Goal: Check status: Check status

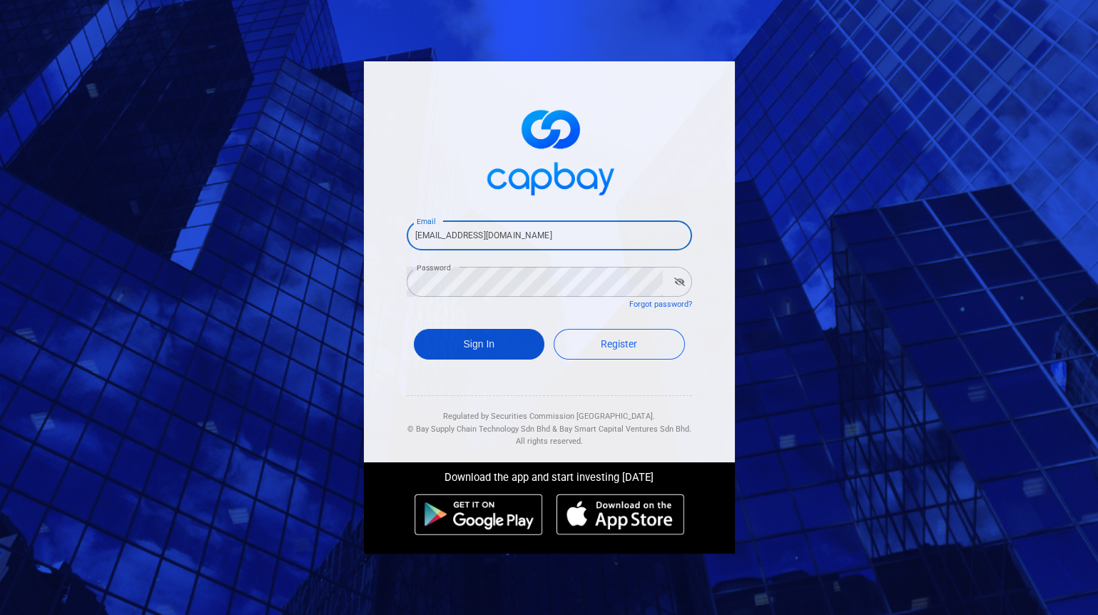
click at [429, 340] on button "Sign In" at bounding box center [479, 344] width 131 height 31
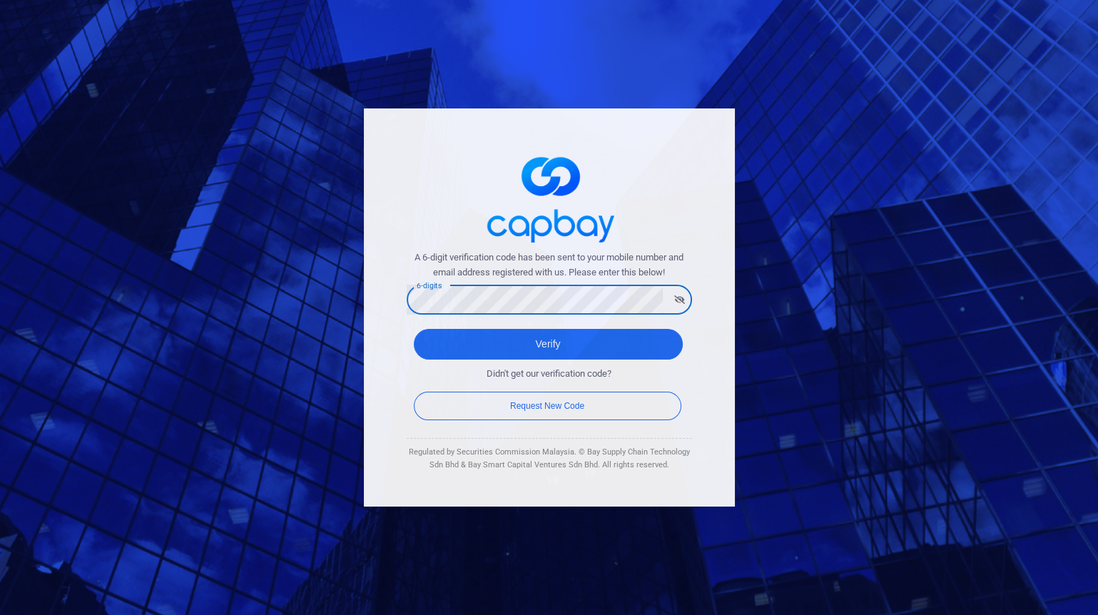
click at [414, 329] on button "Verify" at bounding box center [548, 344] width 269 height 31
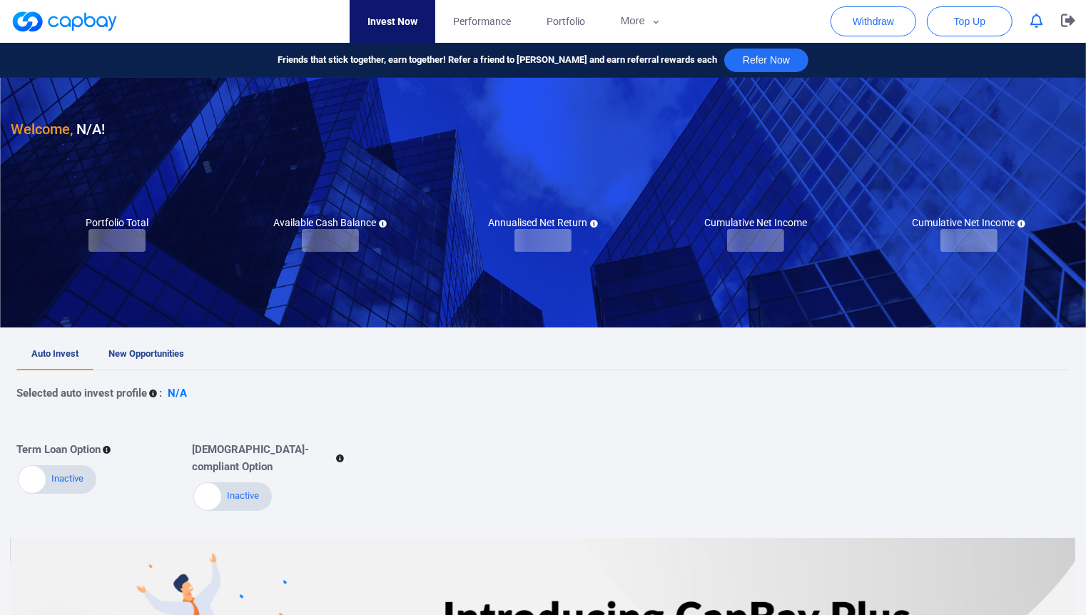
checkbox input "true"
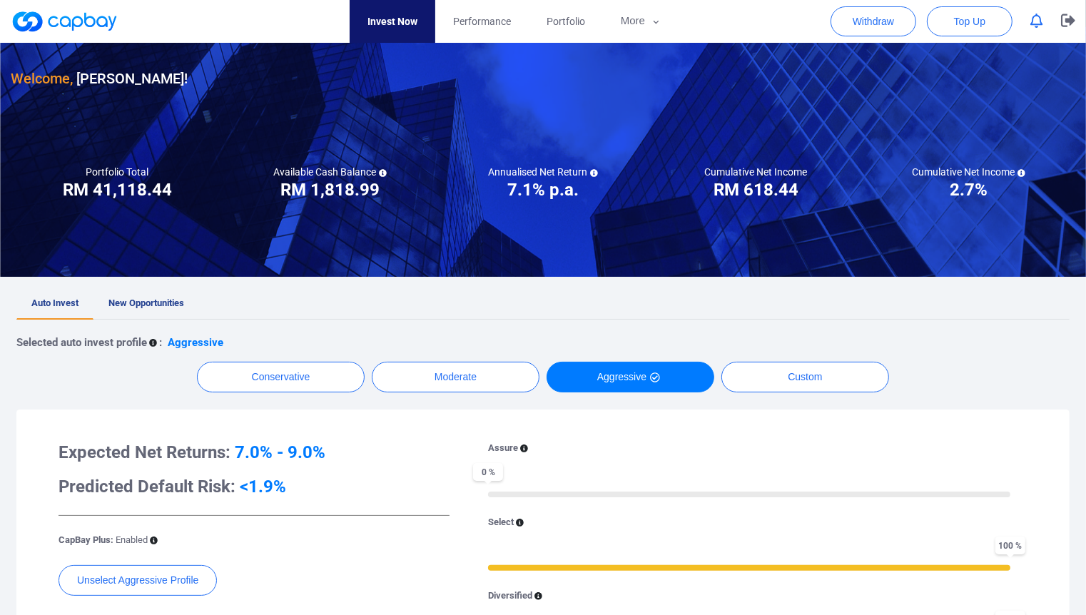
scroll to position [79, 0]
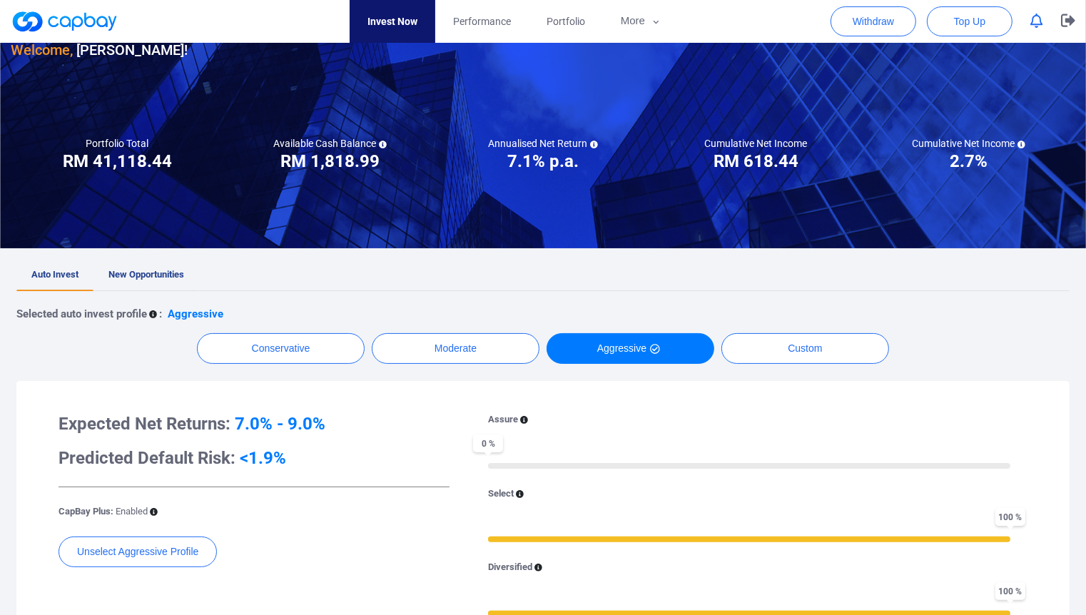
click at [175, 275] on span "New Opportunities" at bounding box center [146, 274] width 76 height 11
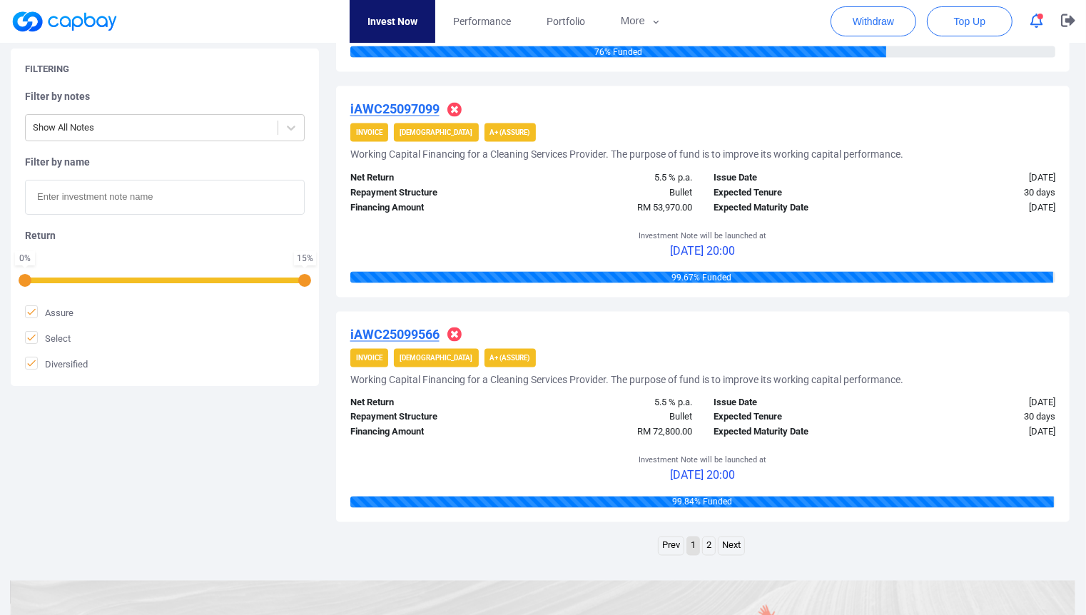
scroll to position [2060, 0]
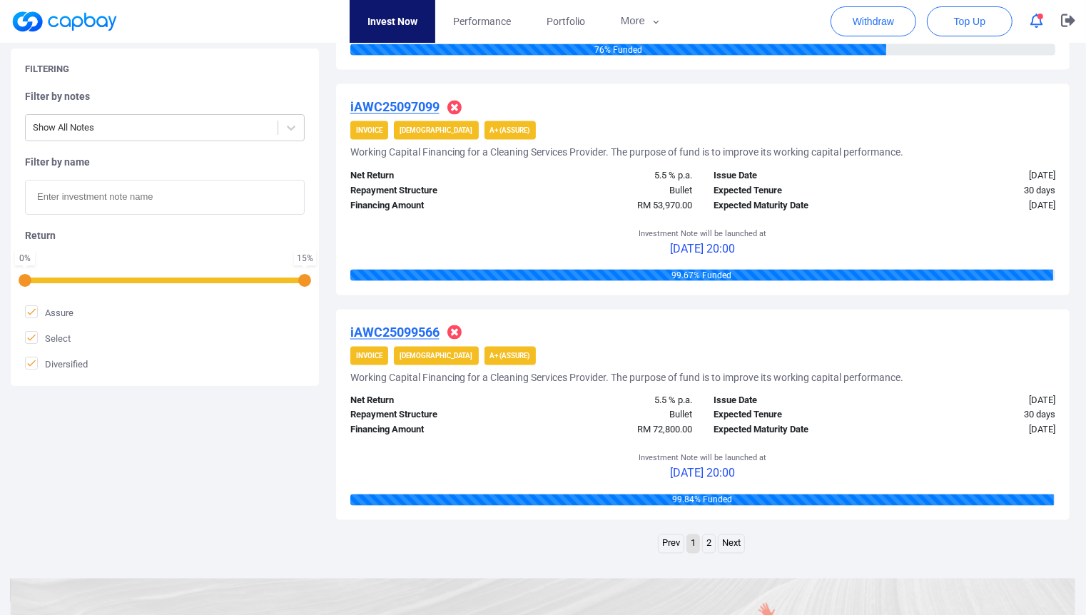
click at [708, 537] on link "2" at bounding box center [709, 544] width 12 height 18
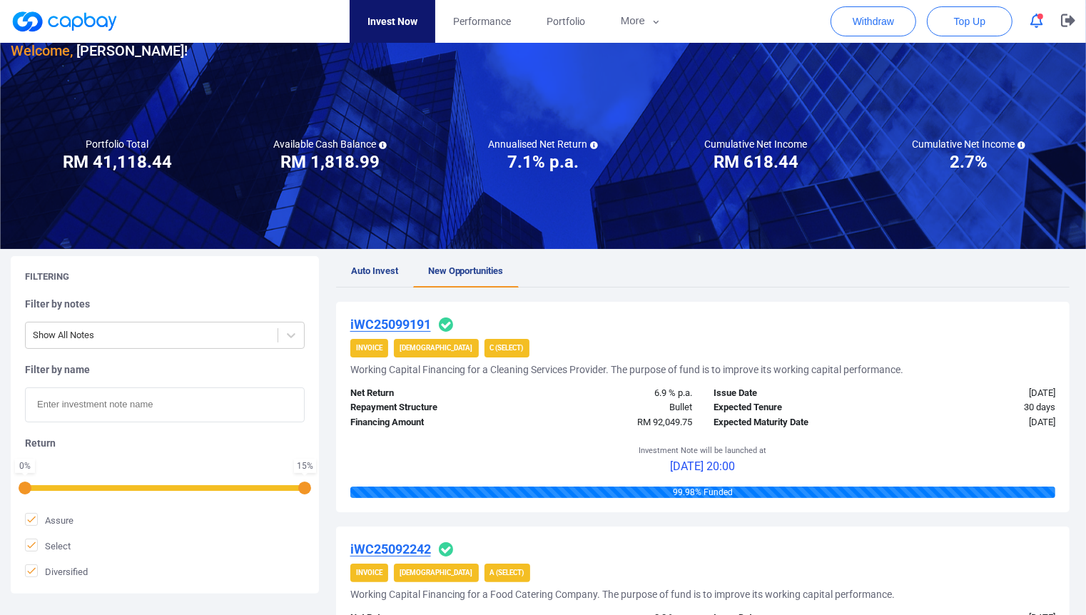
scroll to position [0, 0]
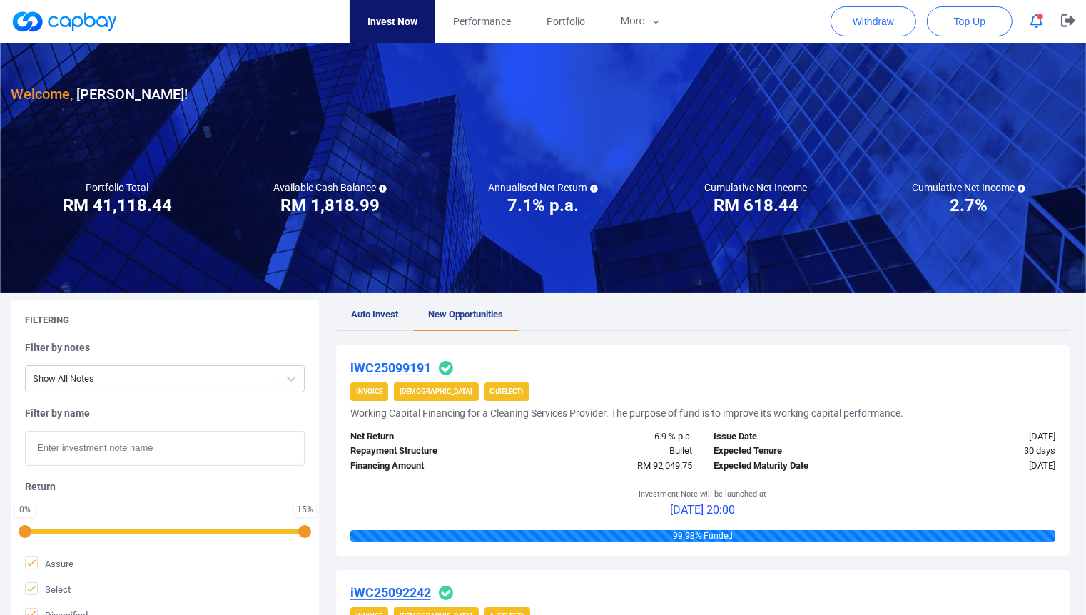
click at [359, 312] on span "Auto Invest" at bounding box center [374, 314] width 47 height 11
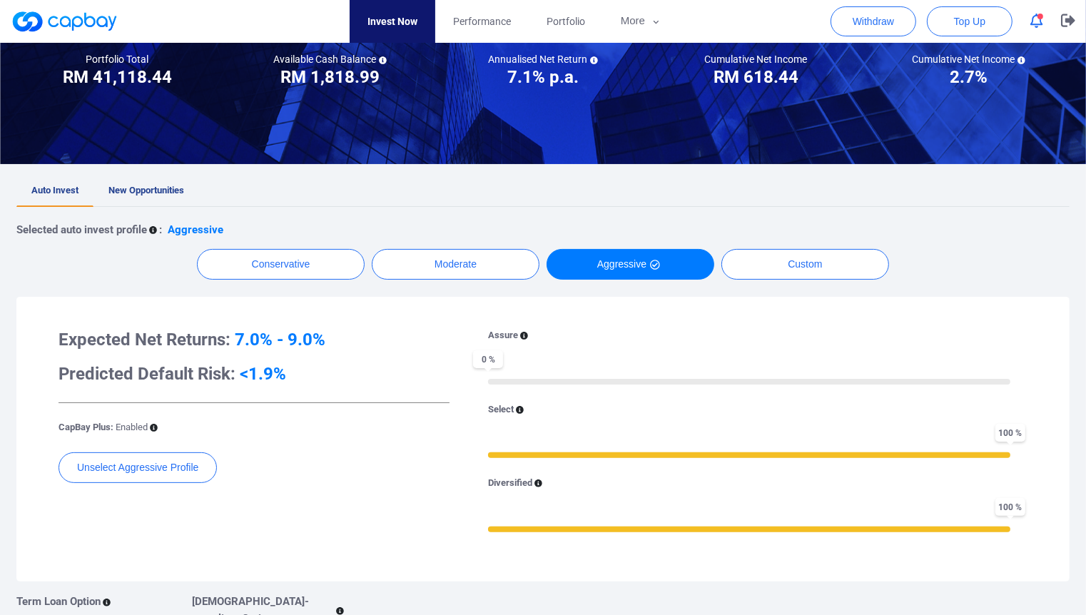
scroll to position [237, 0]
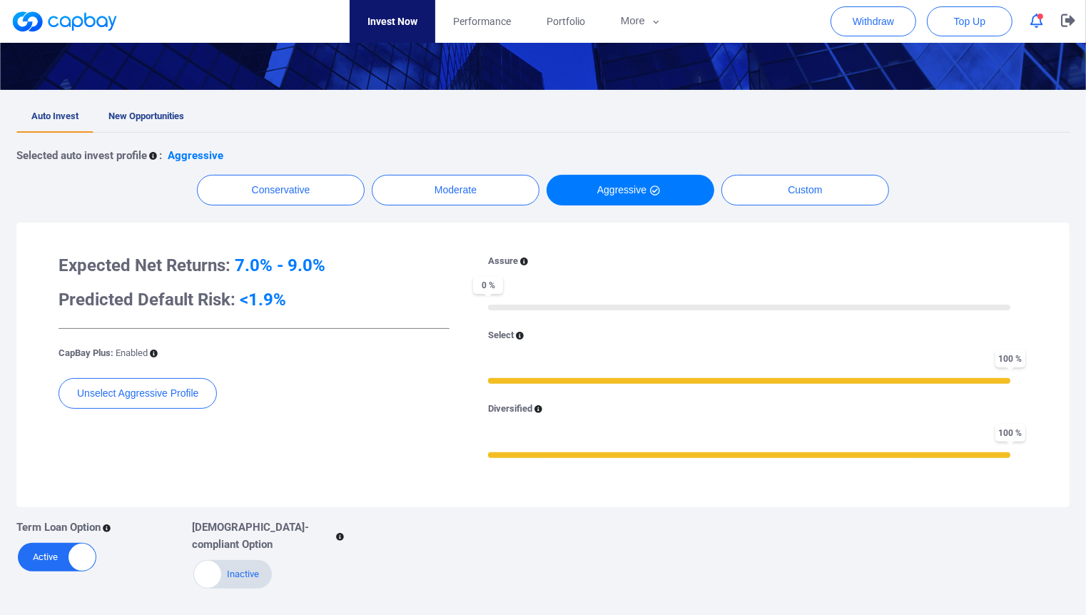
click at [1035, 23] on icon "button" at bounding box center [1036, 21] width 13 height 15
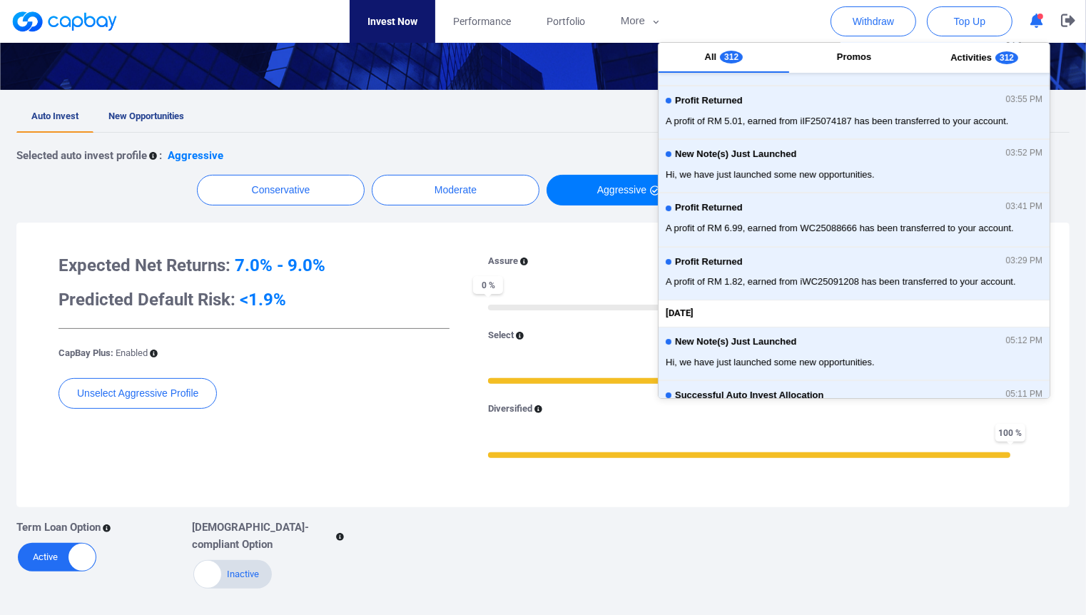
click at [548, 301] on div "0 %" at bounding box center [749, 306] width 522 height 10
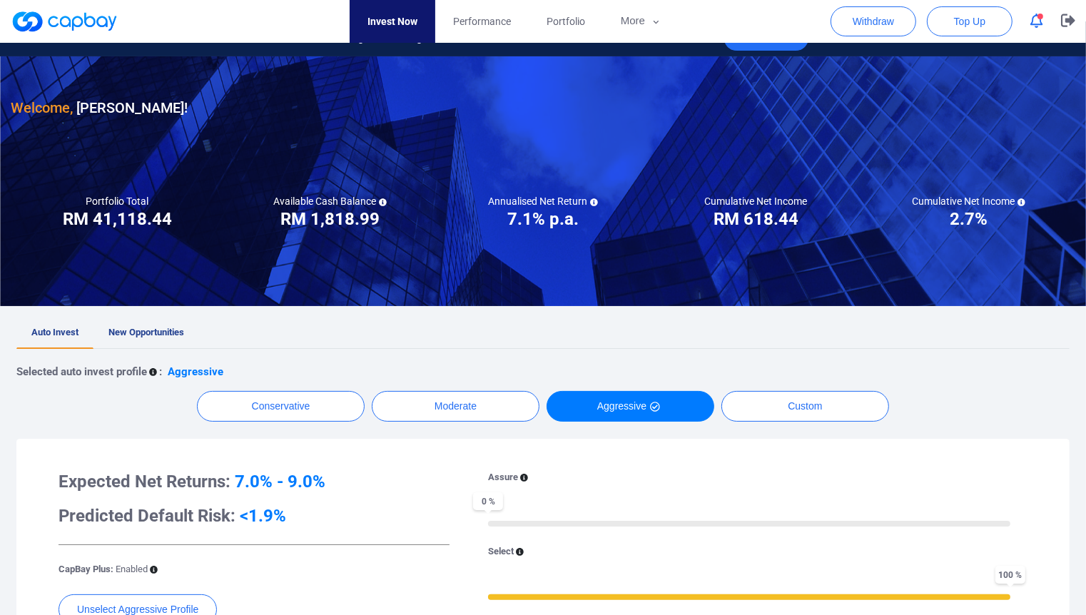
scroll to position [0, 0]
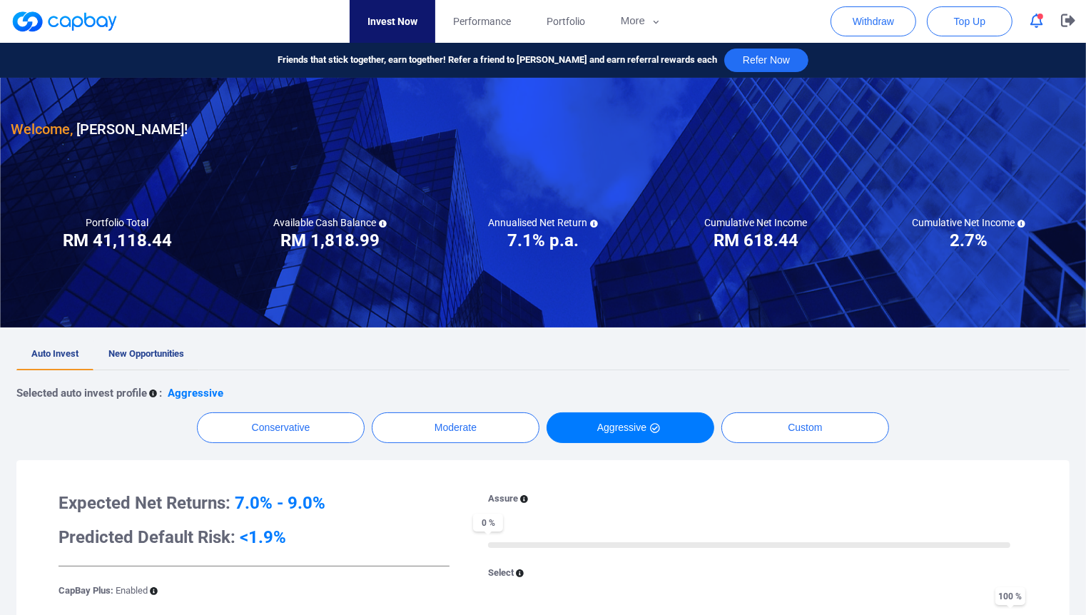
click at [124, 343] on link "New Opportunities" at bounding box center [146, 354] width 106 height 31
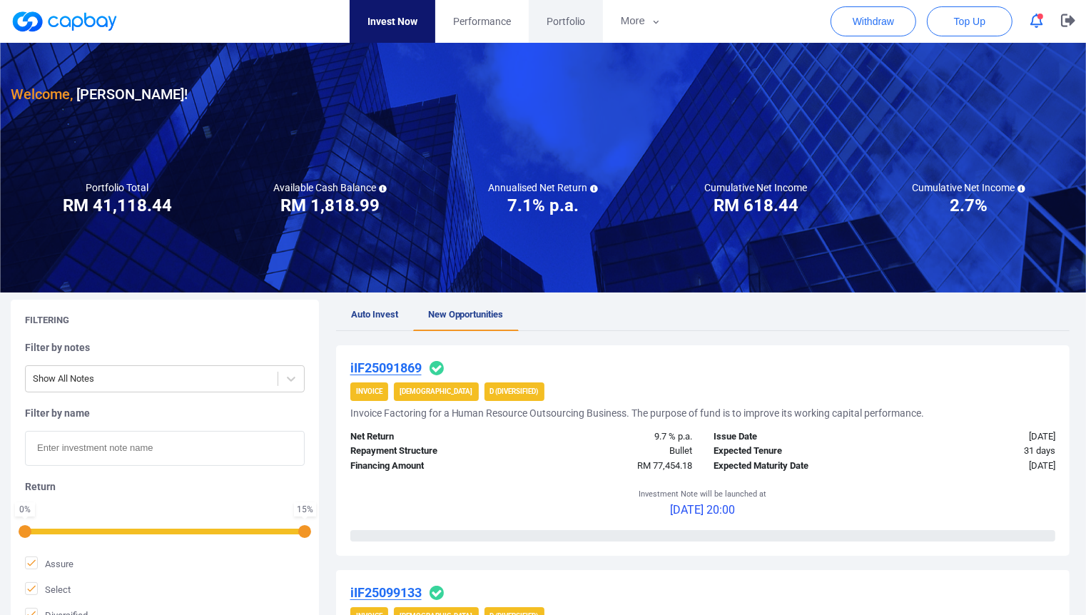
click at [555, 36] on link "Portfolio" at bounding box center [565, 21] width 74 height 43
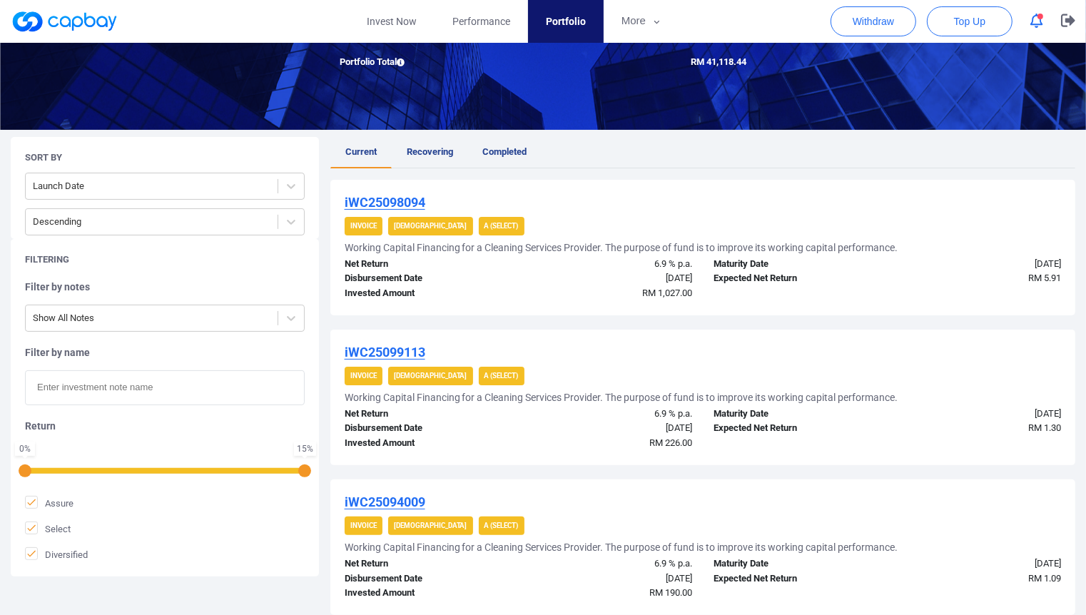
scroll to position [79, 0]
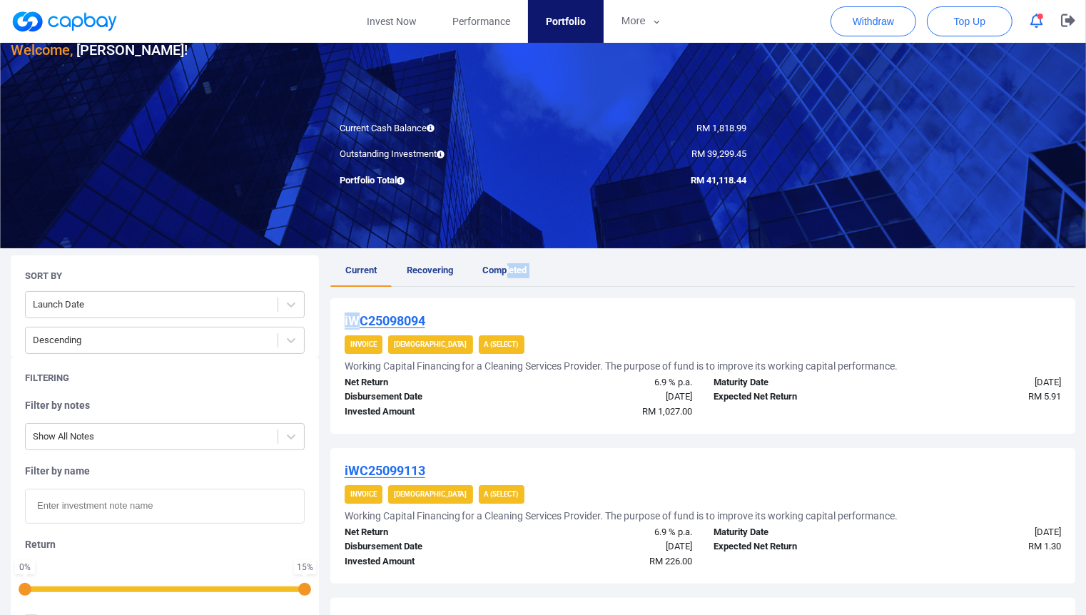
drag, startPoint x: 506, startPoint y: 262, endPoint x: 309, endPoint y: 306, distance: 201.8
drag, startPoint x: 309, startPoint y: 306, endPoint x: 250, endPoint y: 302, distance: 59.4
click at [250, 301] on div at bounding box center [151, 305] width 237 height 18
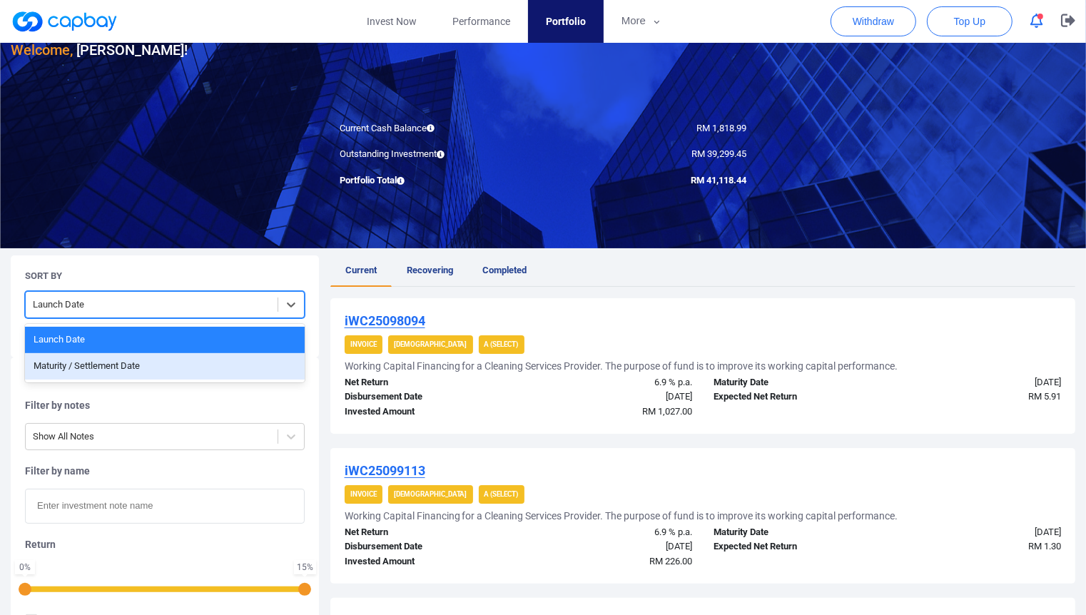
click at [223, 359] on div "Maturity / Settlement Date" at bounding box center [165, 366] width 280 height 26
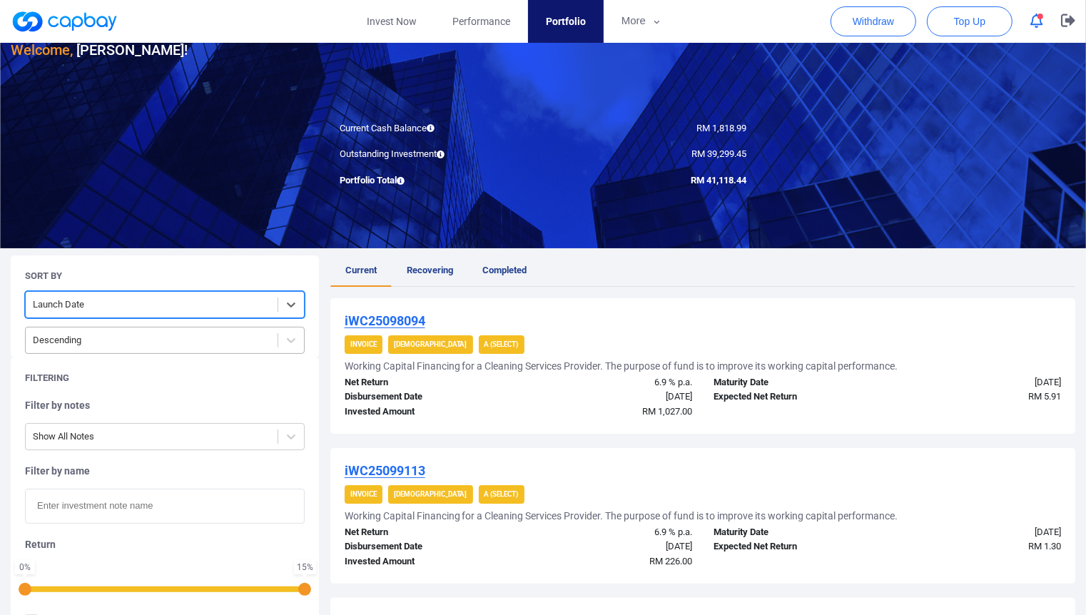
click at [274, 330] on div "Descending" at bounding box center [152, 341] width 252 height 24
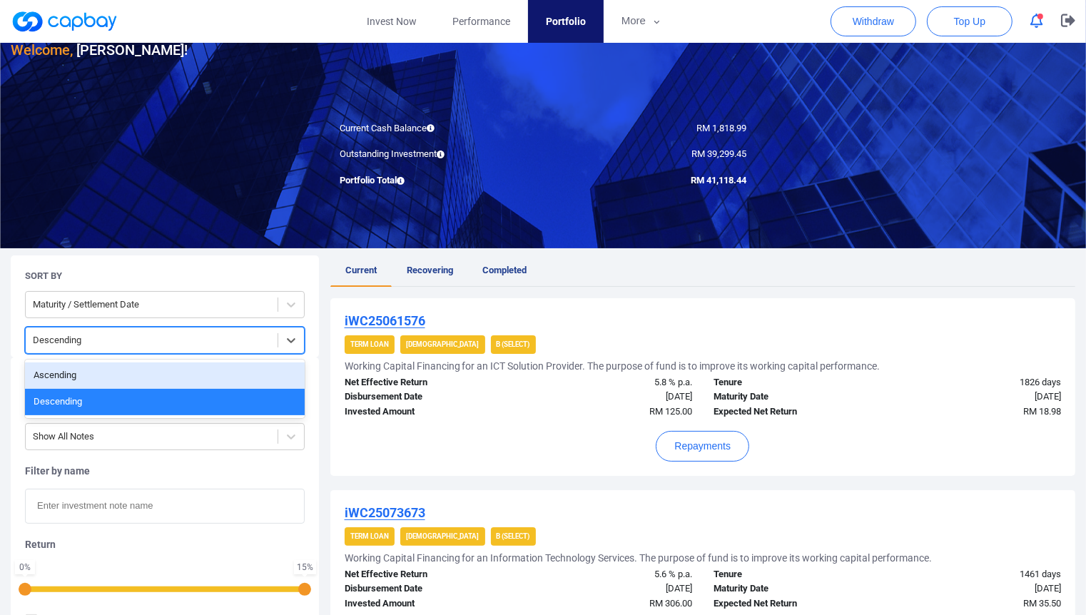
click at [624, 397] on div "[DATE]" at bounding box center [610, 396] width 185 height 15
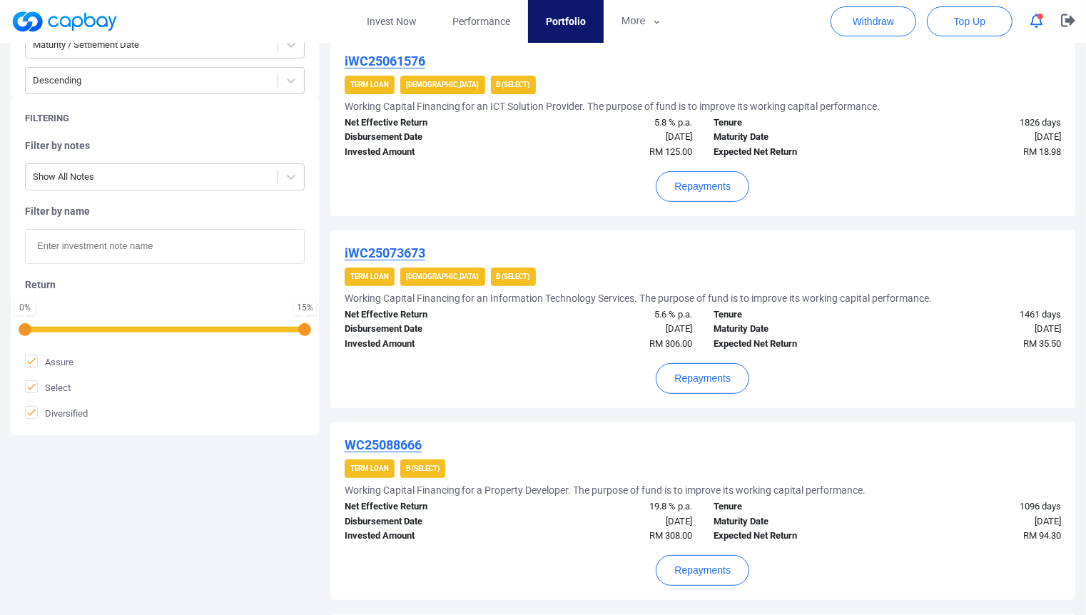
scroll to position [475, 0]
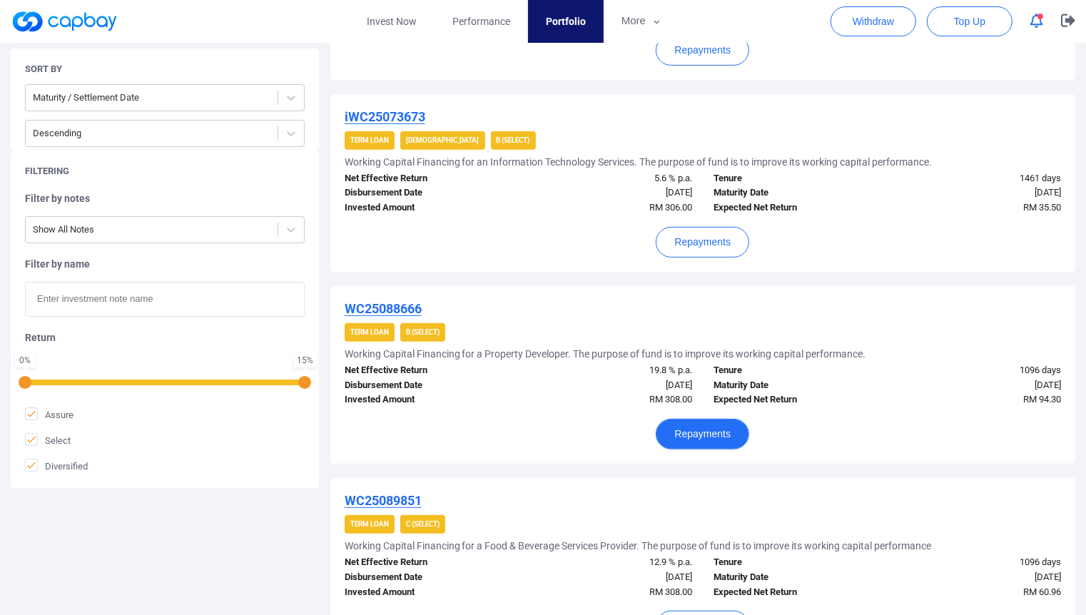
drag, startPoint x: 700, startPoint y: 422, endPoint x: 824, endPoint y: 442, distance: 125.8
click at [824, 442] on div "Repayments" at bounding box center [702, 428] width 716 height 42
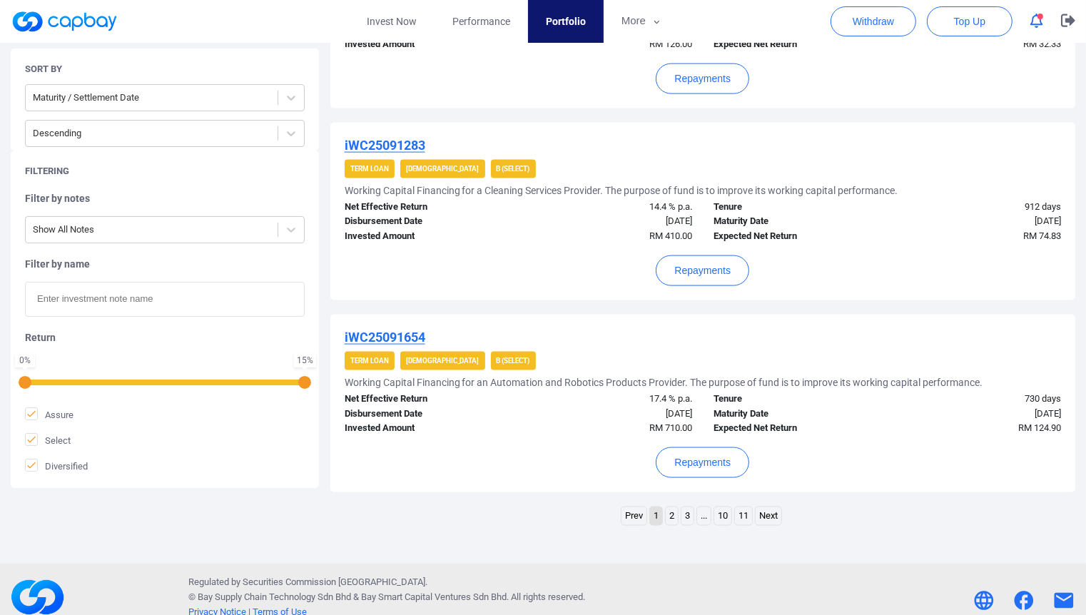
scroll to position [1797, 0]
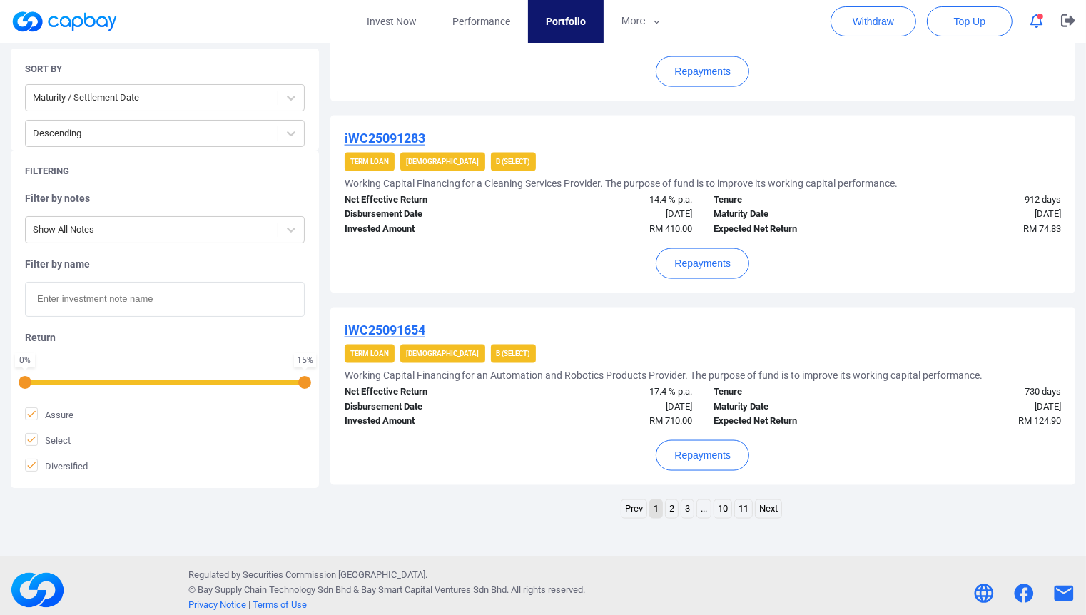
click at [668, 500] on link "2" at bounding box center [671, 509] width 12 height 18
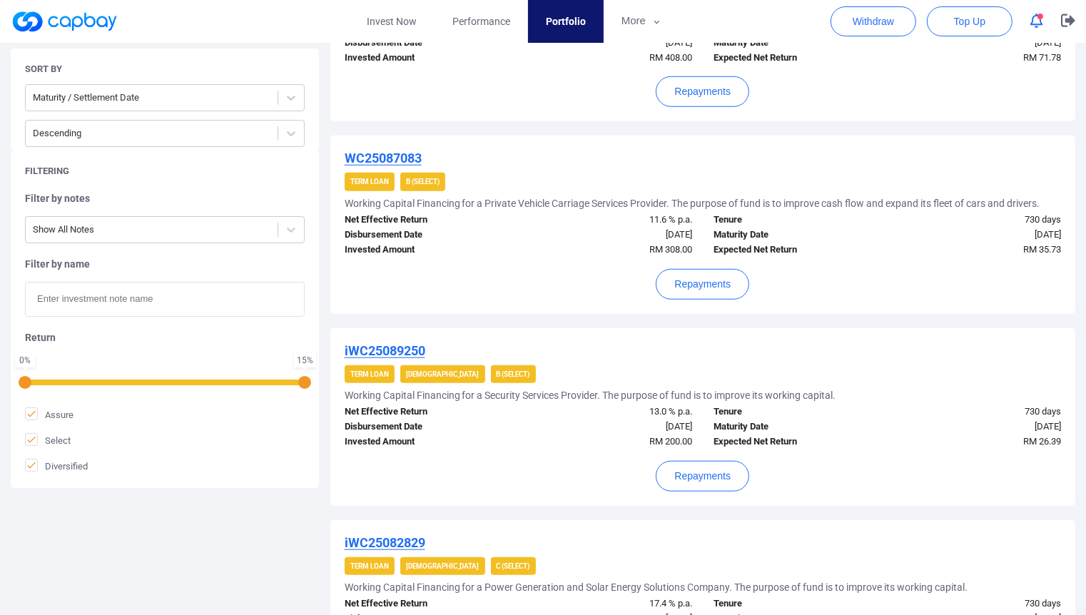
scroll to position [925, 0]
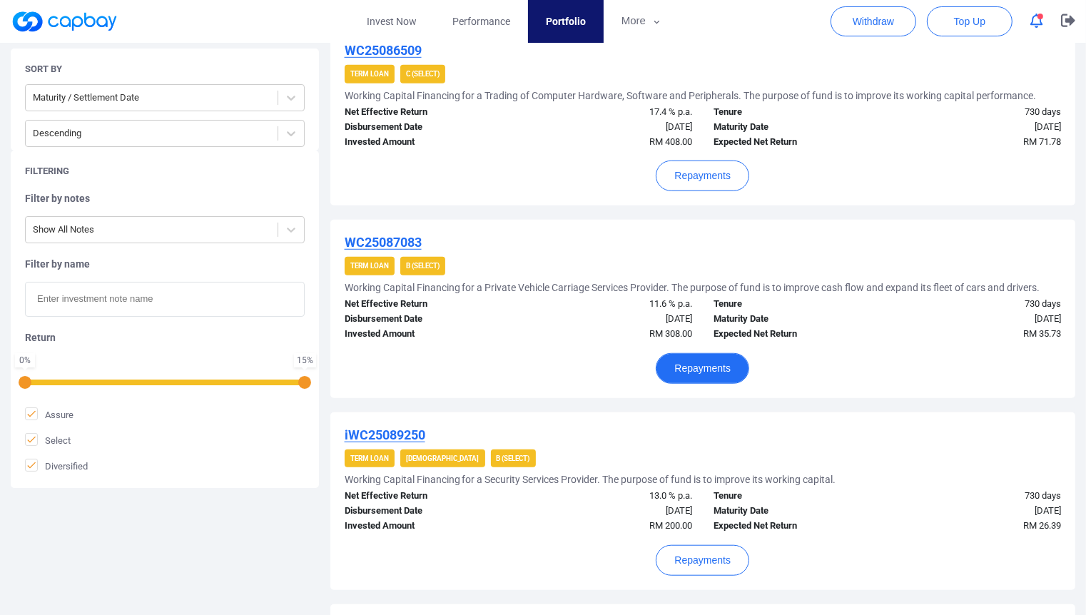
click at [700, 359] on button "Repayments" at bounding box center [701, 368] width 93 height 31
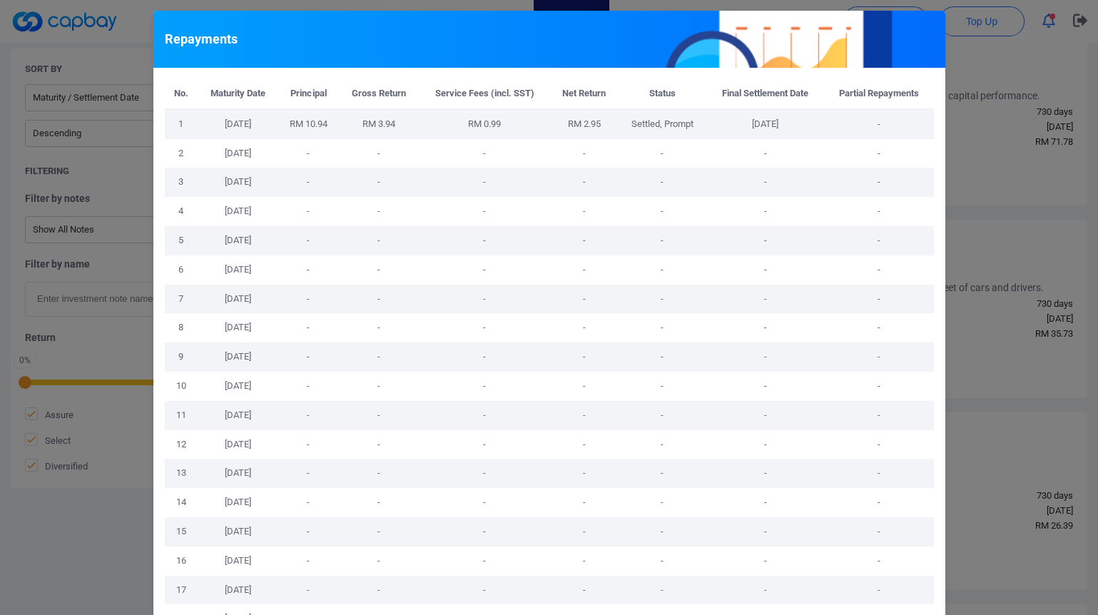
click at [967, 340] on div "Repayments No. Maturity Date Principal Gross Return Service Fees (incl. SST) Ne…" at bounding box center [549, 307] width 1098 height 615
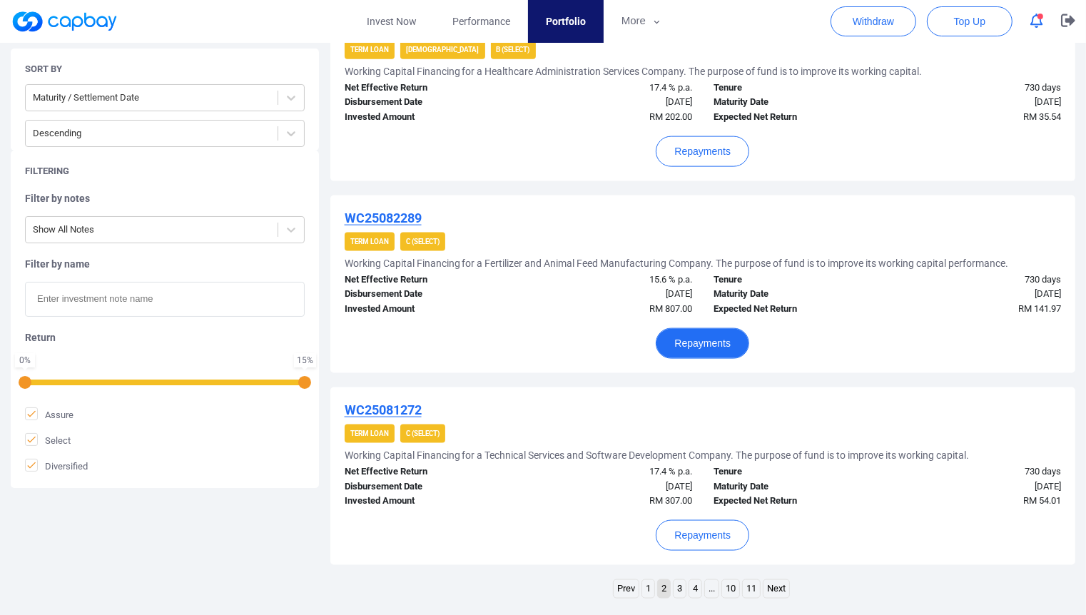
scroll to position [1797, 0]
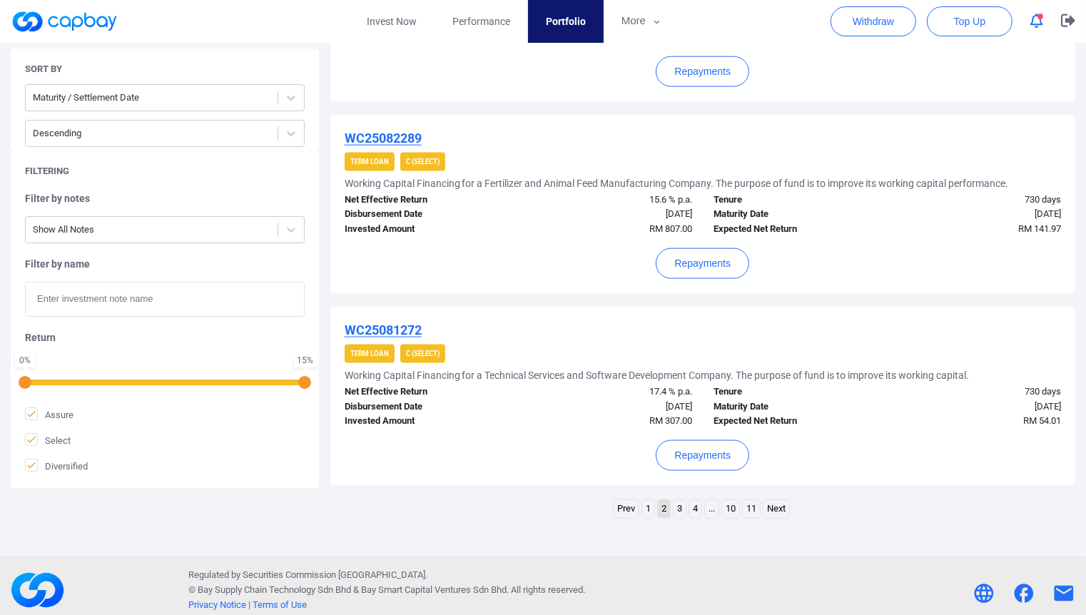
click at [678, 500] on link "3" at bounding box center [679, 509] width 12 height 18
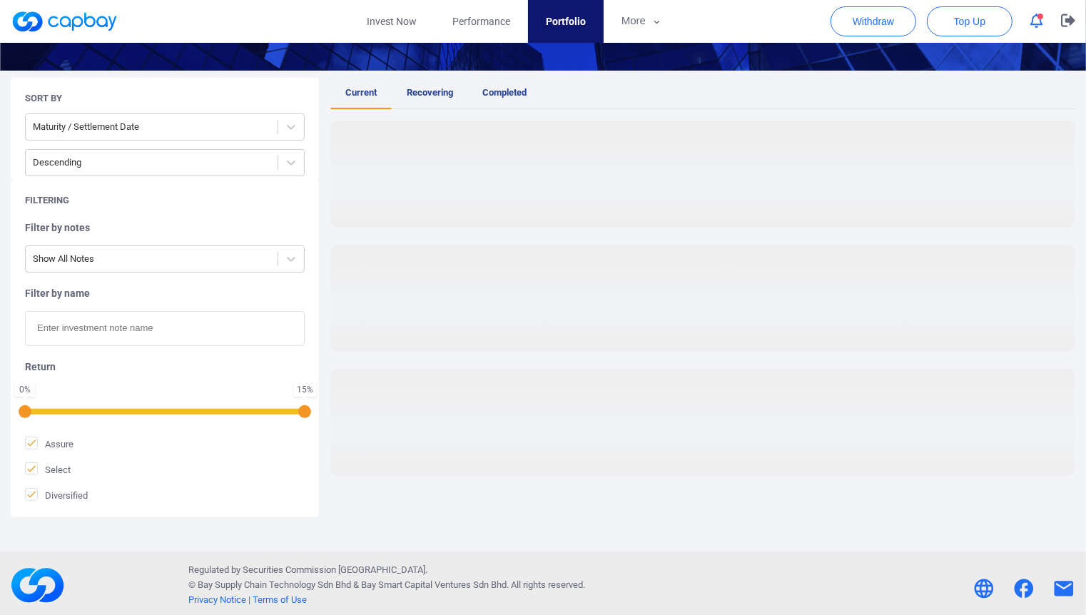
scroll to position [1810, 0]
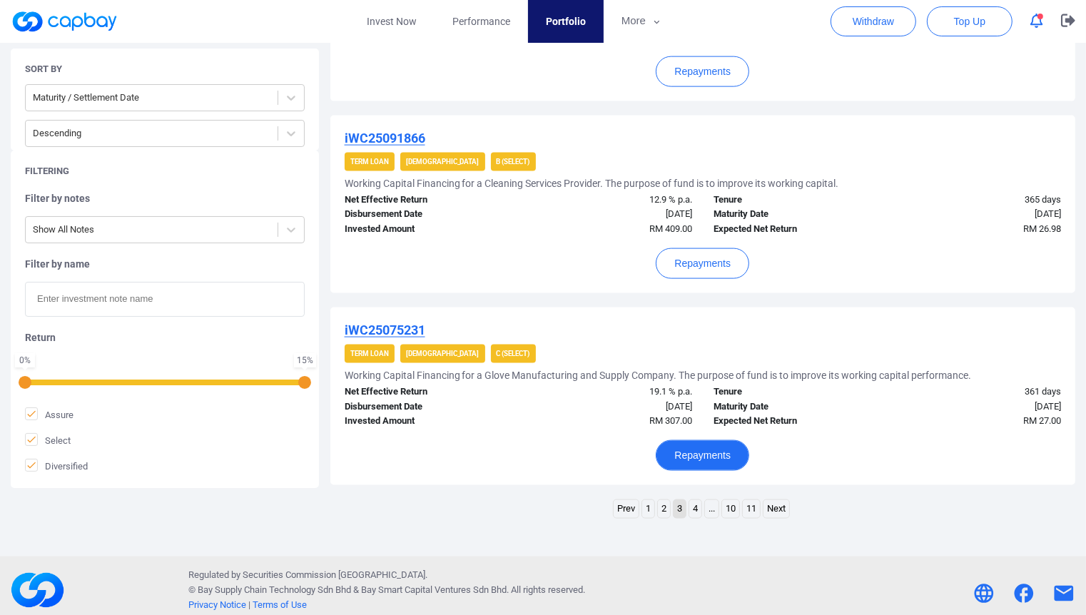
click at [715, 446] on button "Repayments" at bounding box center [701, 455] width 93 height 31
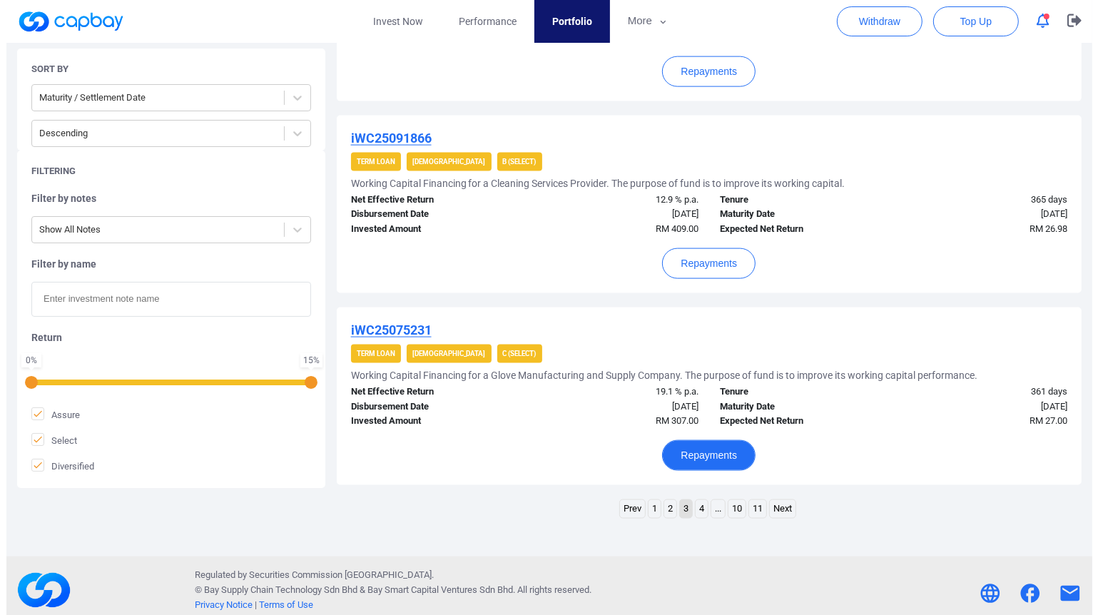
scroll to position [1797, 0]
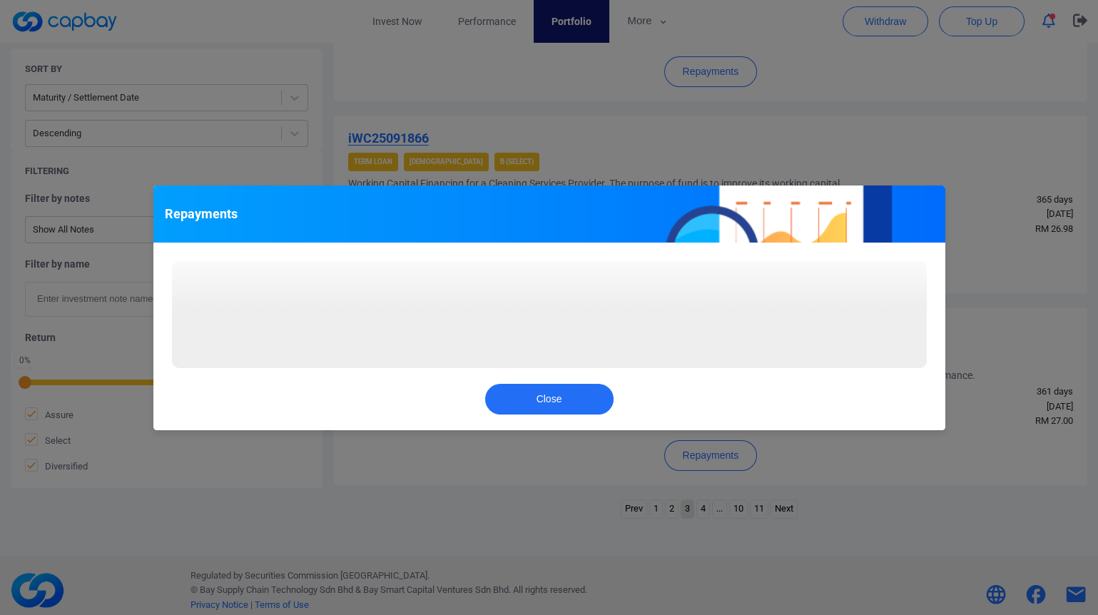
click at [977, 337] on div "Repayments Loading... Close" at bounding box center [549, 307] width 1098 height 615
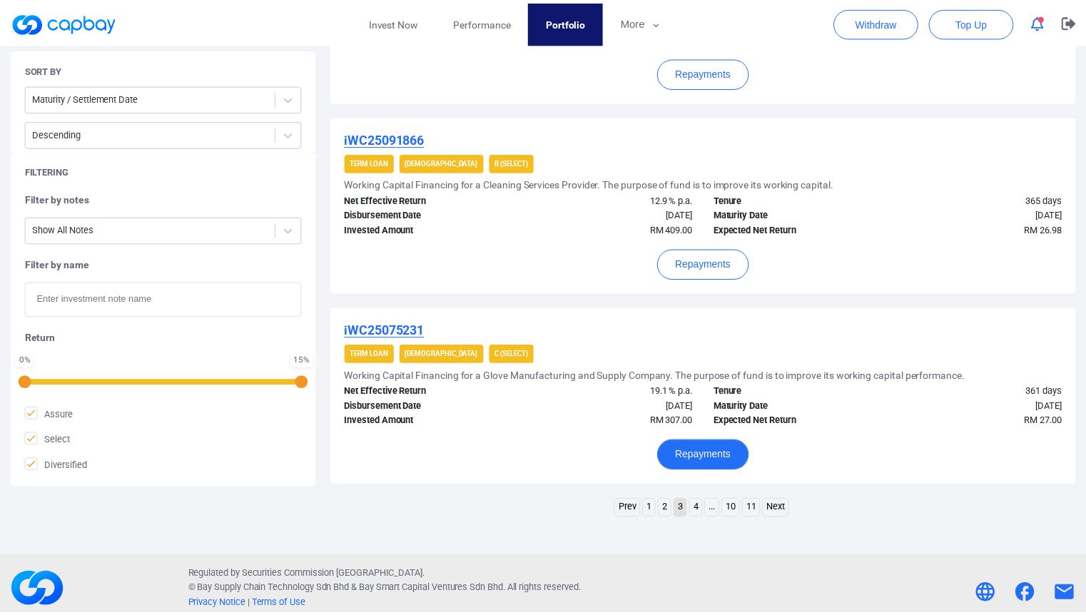
scroll to position [1810, 0]
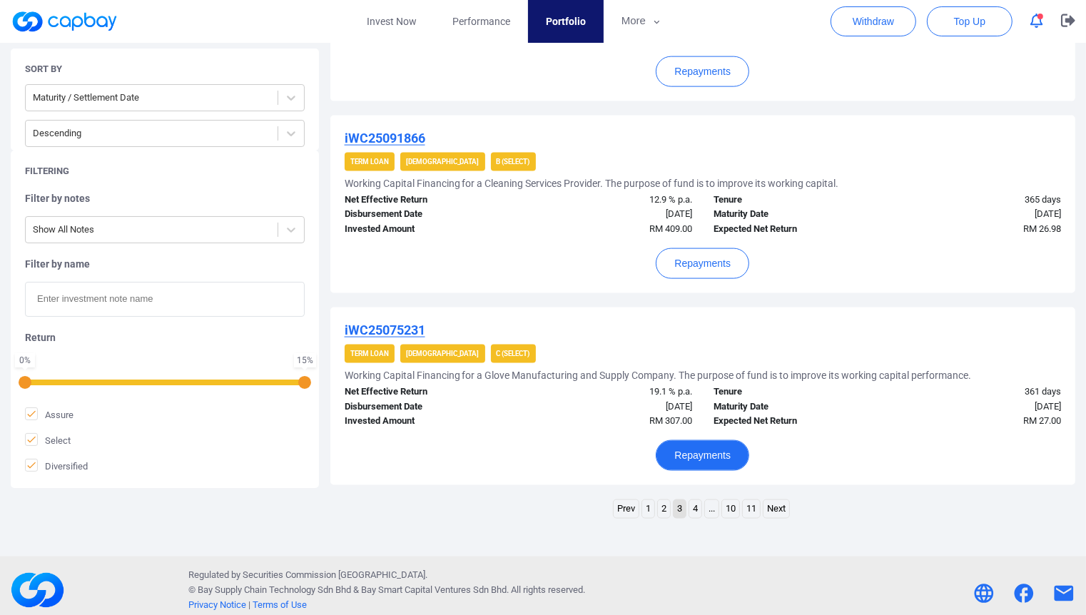
click at [710, 440] on button "Repayments" at bounding box center [701, 455] width 93 height 31
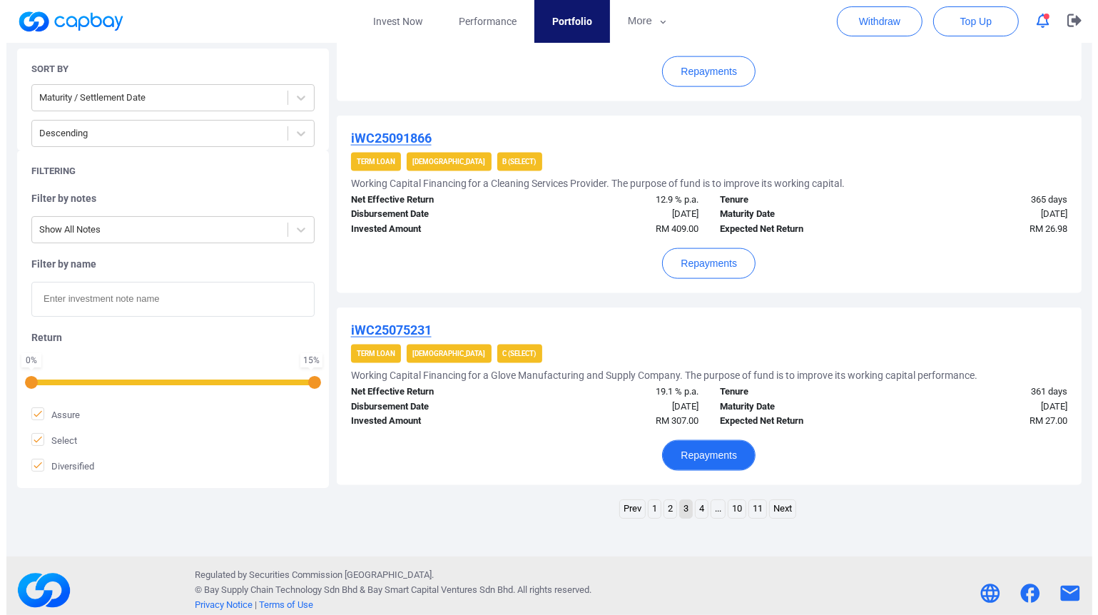
scroll to position [1797, 0]
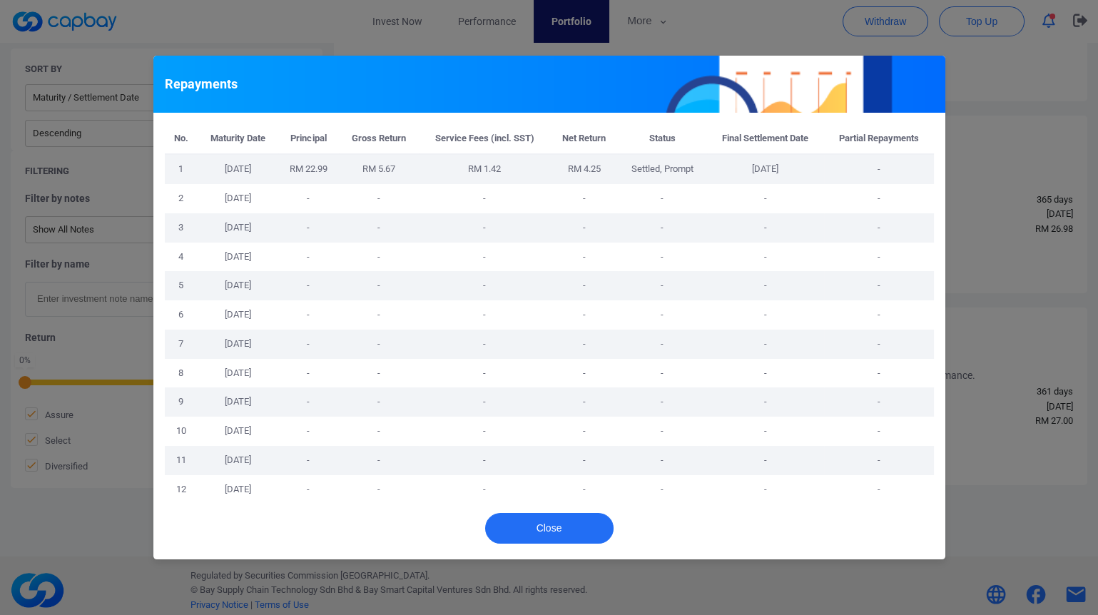
click at [938, 355] on div "No. Maturity Date Principal Gross Return Service Fees (incl. SST) Net Return St…" at bounding box center [549, 308] width 792 height 391
click at [1002, 382] on div "Repayments No. Maturity Date Principal Gross Return Service Fees (incl. SST) Ne…" at bounding box center [549, 307] width 1098 height 615
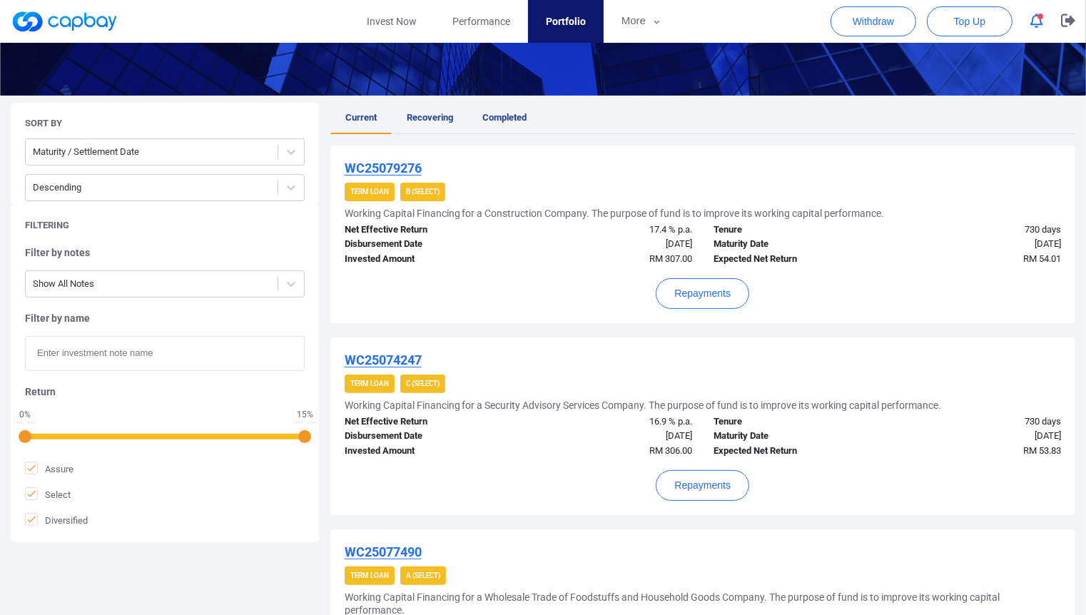
scroll to position [317, 0]
